Goal: Information Seeking & Learning: Learn about a topic

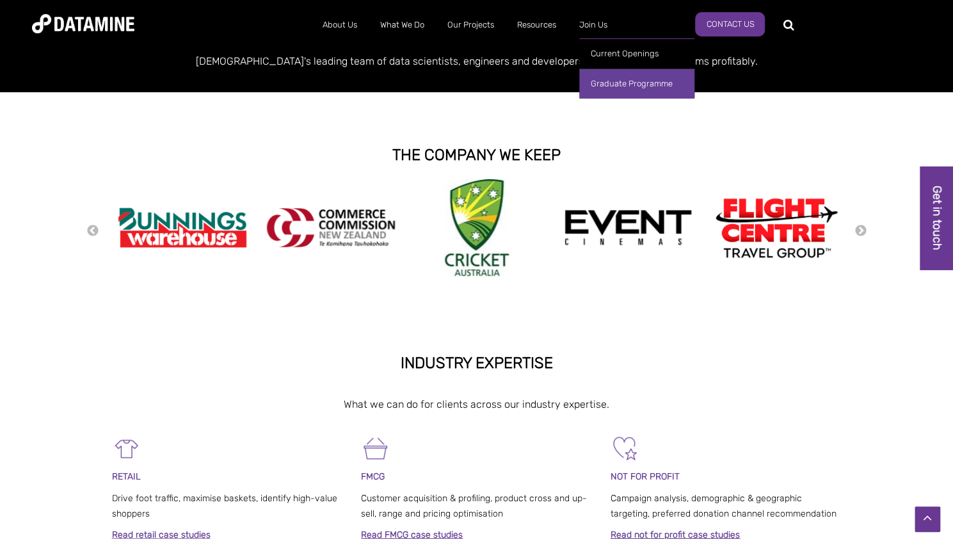
click at [609, 84] on link "Graduate Programme" at bounding box center [636, 84] width 115 height 30
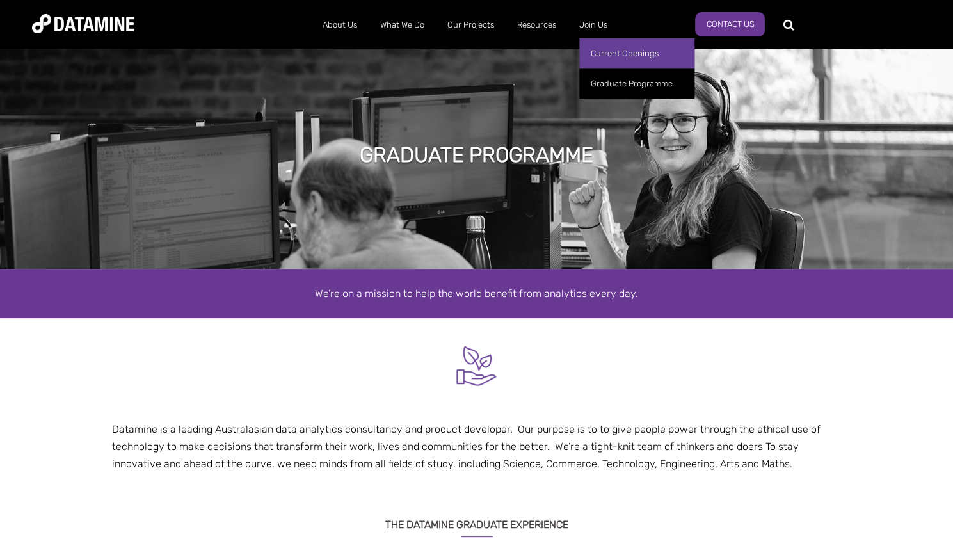
click at [610, 57] on link "Current Openings" at bounding box center [636, 53] width 115 height 30
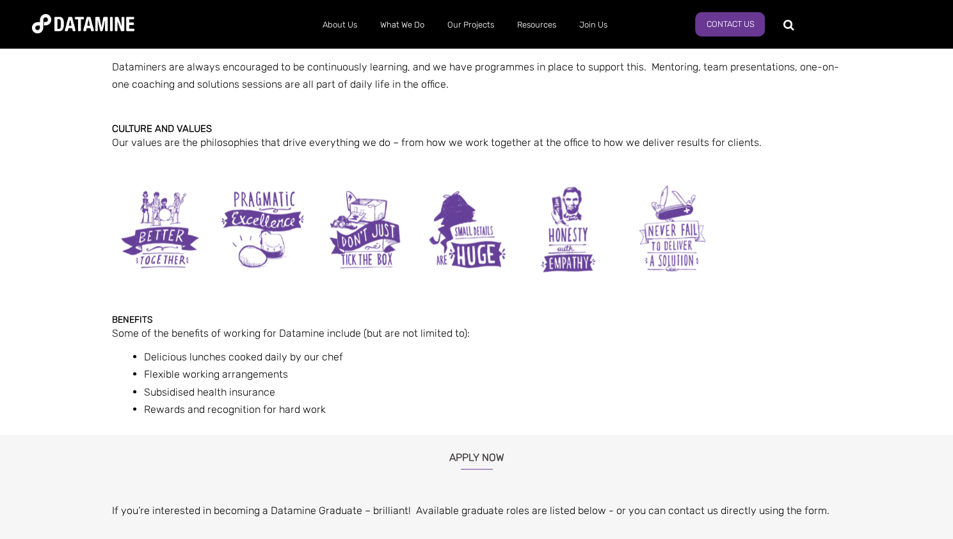
scroll to position [1273, 0]
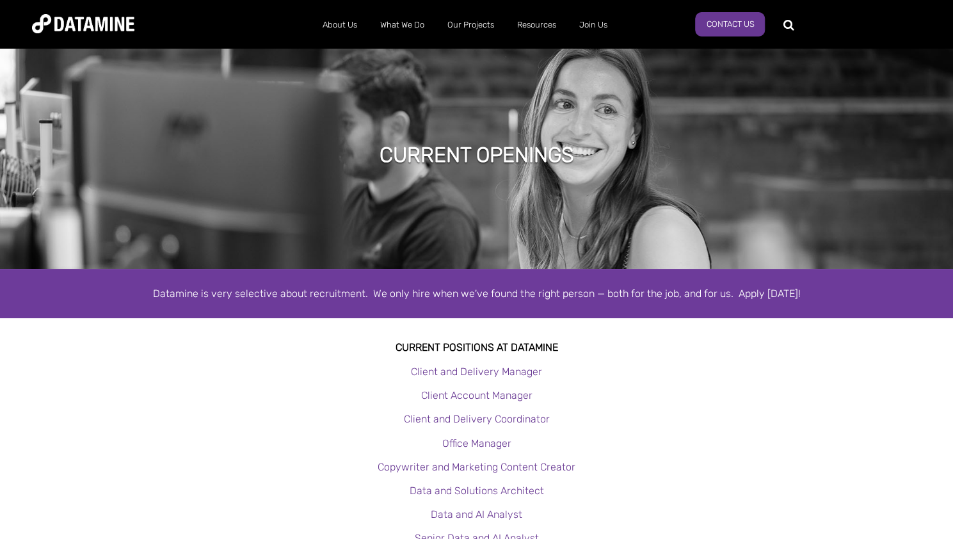
scroll to position [180, 0]
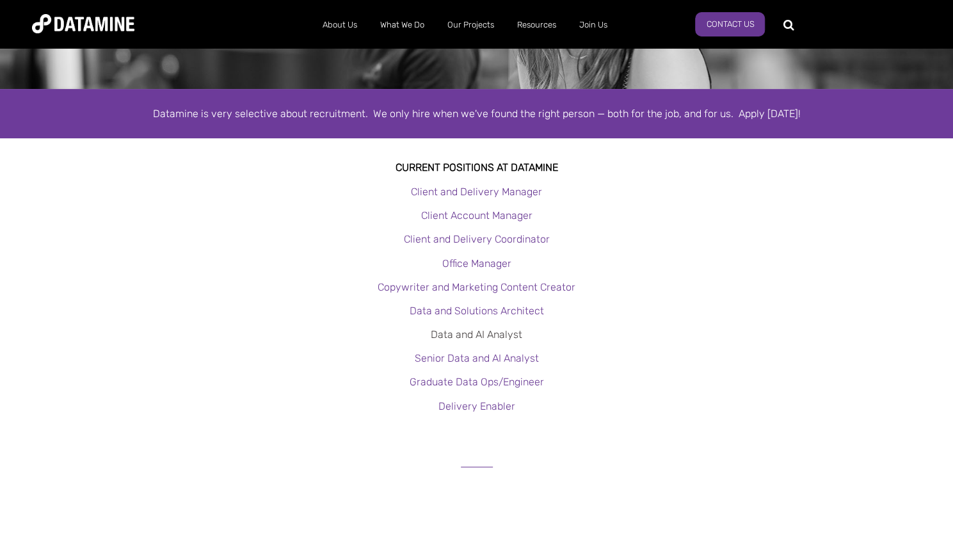
click at [510, 335] on link "Data and AI Analyst" at bounding box center [477, 334] width 92 height 12
